Goal: Task Accomplishment & Management: Complete application form

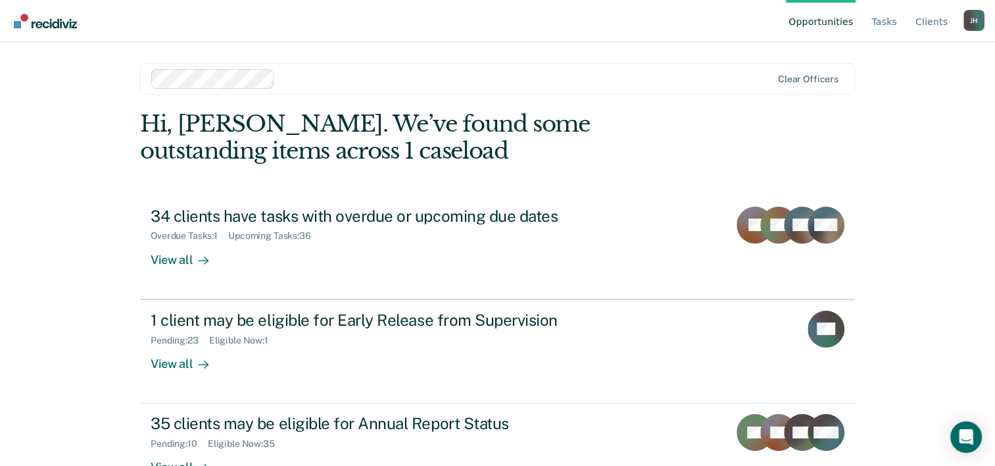
scroll to position [40, 0]
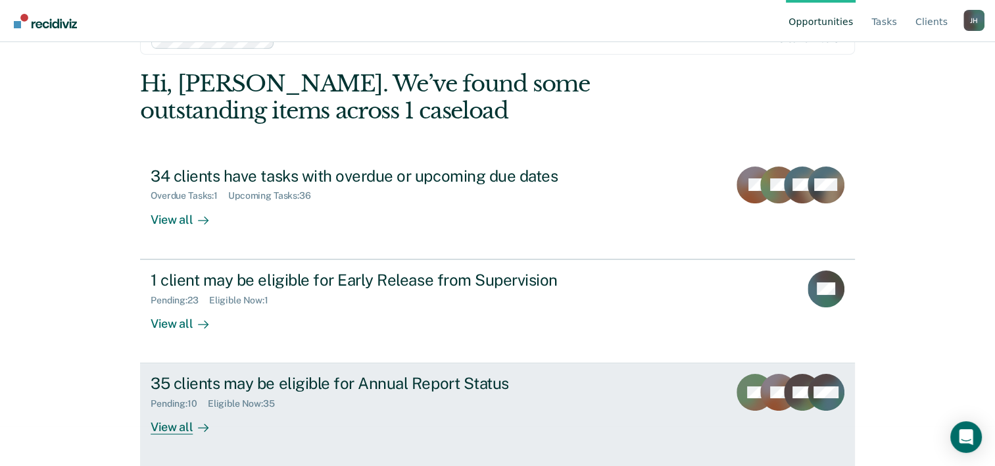
click at [355, 384] on div "35 clients may be eligible for Annual Report Status" at bounding box center [382, 383] width 462 height 19
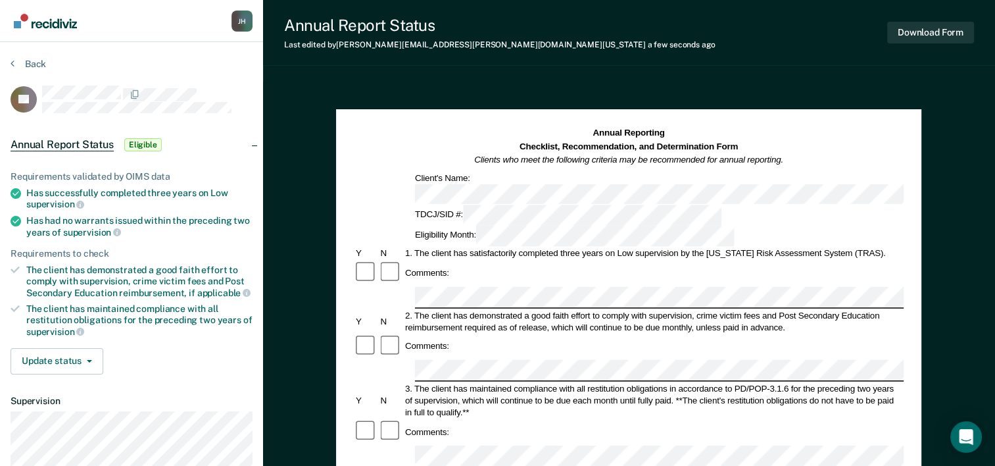
click at [495, 334] on div "Comments:" at bounding box center [629, 346] width 550 height 25
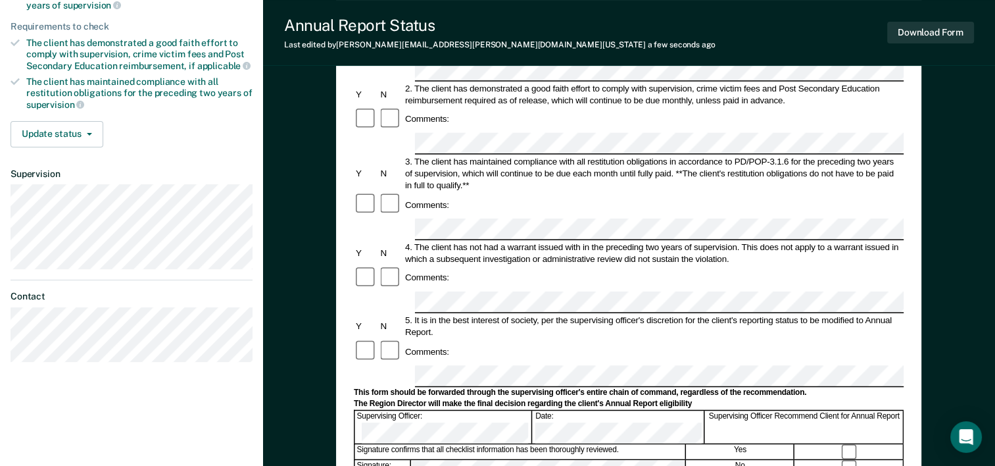
scroll to position [233, 0]
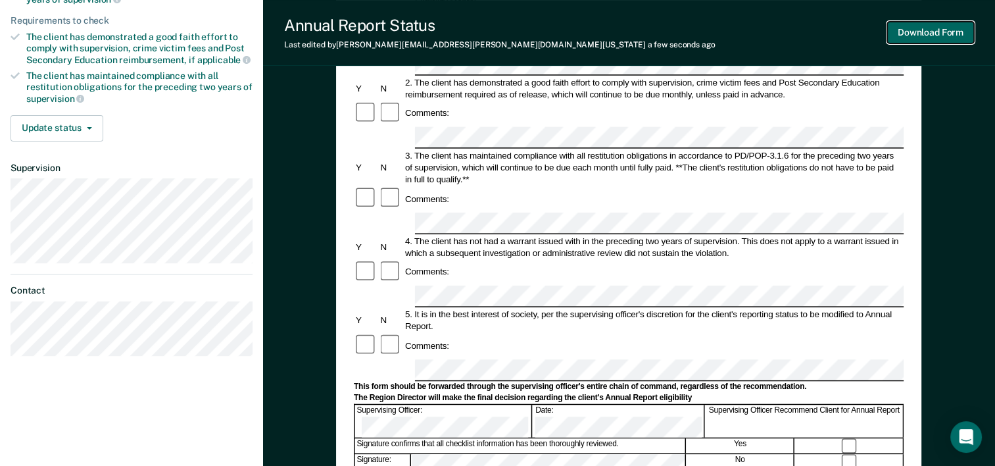
click at [907, 29] on button "Download Form" at bounding box center [930, 33] width 87 height 22
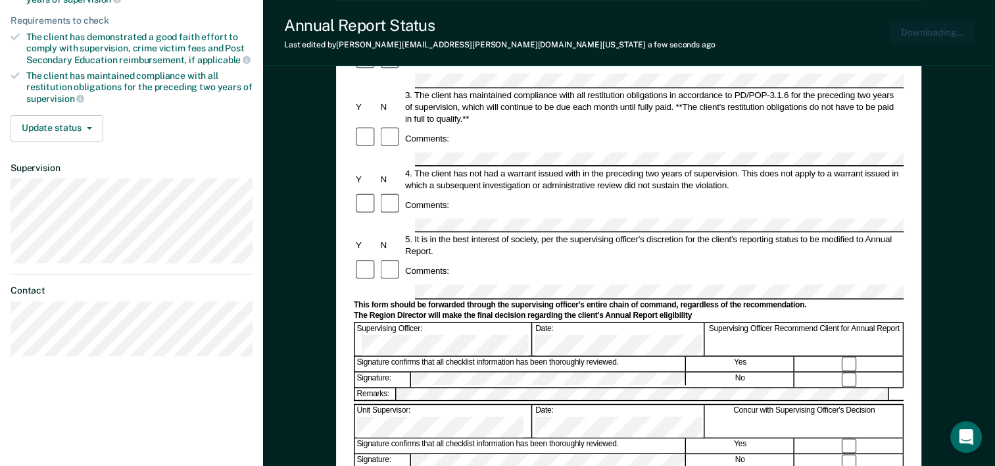
scroll to position [0, 0]
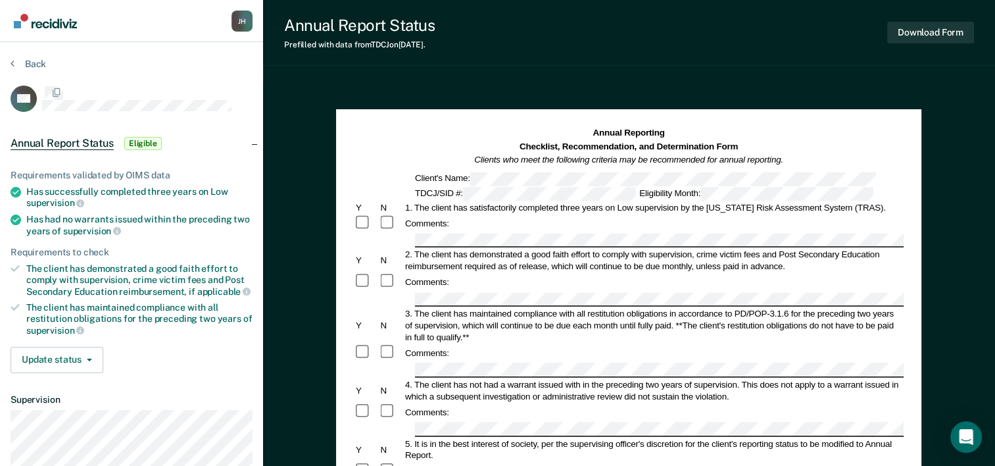
click at [892, 352] on div "Comments:" at bounding box center [629, 353] width 550 height 18
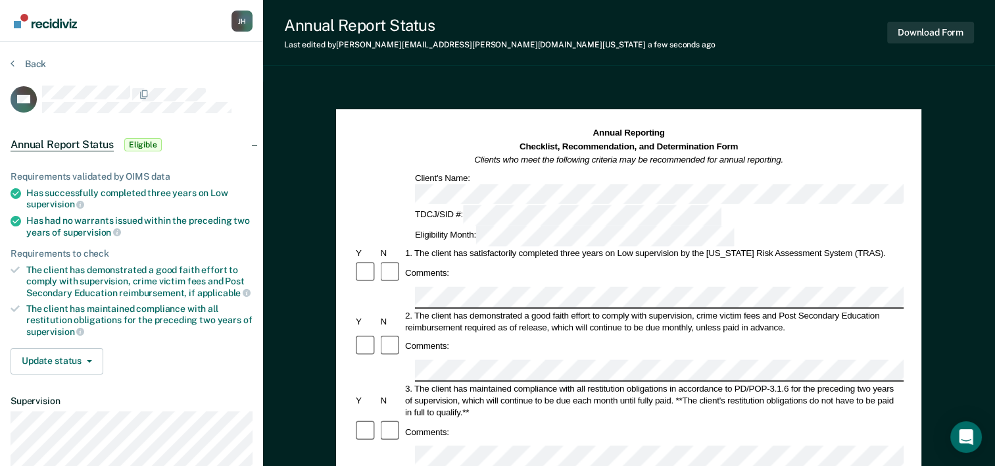
drag, startPoint x: 469, startPoint y: 290, endPoint x: 393, endPoint y: 291, distance: 76.3
click at [393, 334] on div "Comments:" at bounding box center [629, 346] width 550 height 25
click at [393, 334] on div at bounding box center [391, 346] width 24 height 25
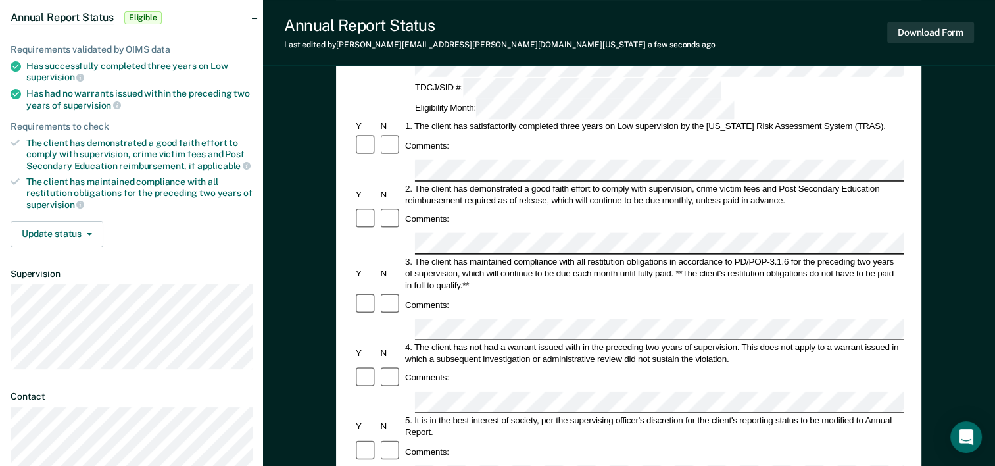
scroll to position [157, 0]
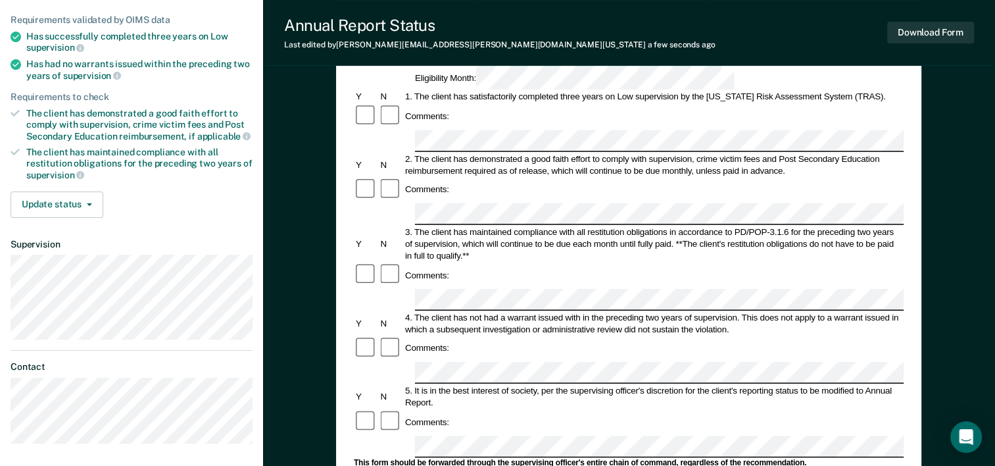
drag, startPoint x: 841, startPoint y: 382, endPoint x: 745, endPoint y: 311, distance: 119.5
click at [745, 409] on div "Comments:" at bounding box center [629, 421] width 550 height 25
click at [933, 40] on button "Download Form" at bounding box center [930, 33] width 87 height 22
